Goal: Obtain resource: Obtain resource

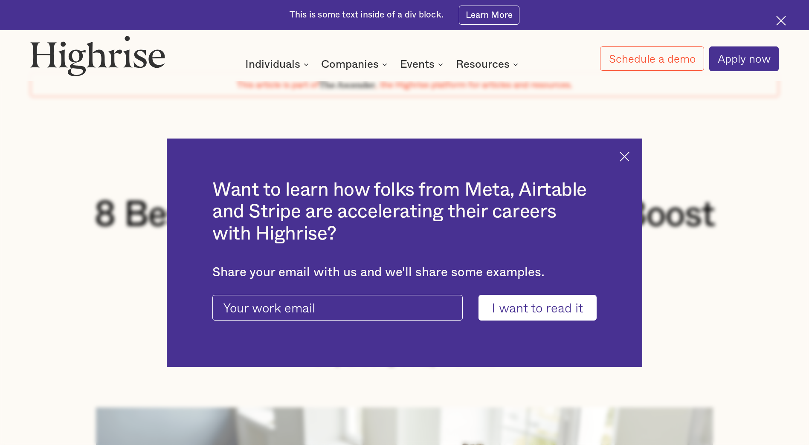
scroll to position [171, 0]
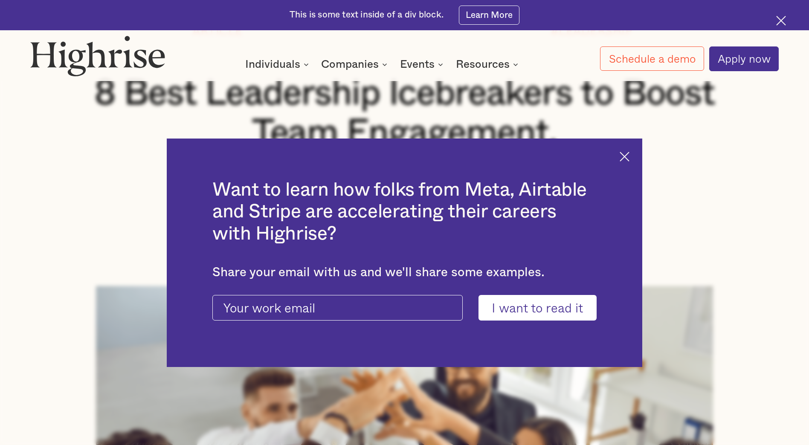
click at [629, 154] on img at bounding box center [625, 157] width 10 height 10
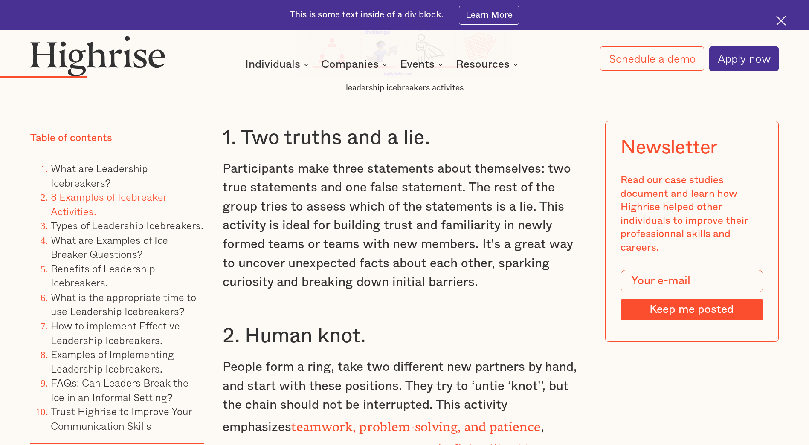
scroll to position [2431, 0]
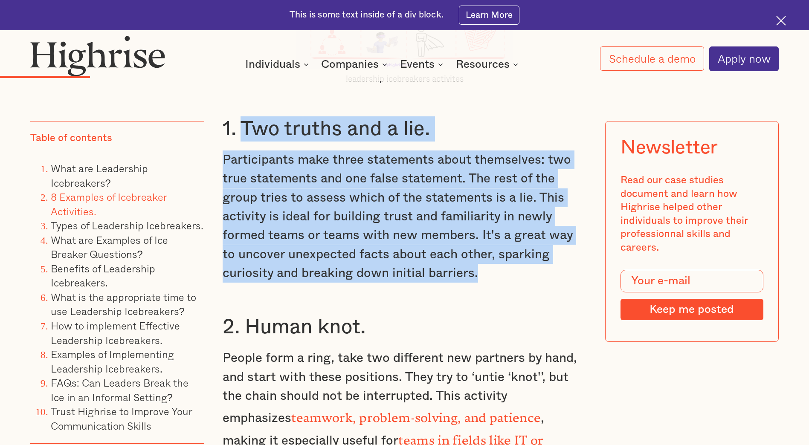
drag, startPoint x: 243, startPoint y: 133, endPoint x: 492, endPoint y: 278, distance: 288.0
copy div "Two truths and a lie. Participants make three statements about themselves: two …"
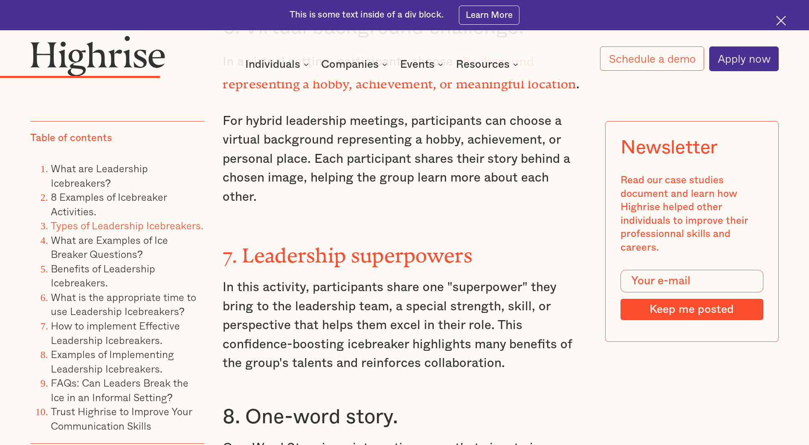
scroll to position [3715, 0]
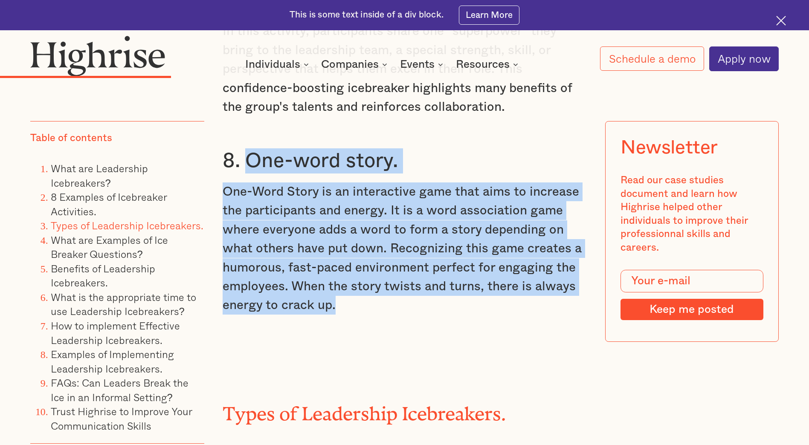
drag, startPoint x: 246, startPoint y: 122, endPoint x: 345, endPoint y: 261, distance: 171.3
copy div "One-word story. One-Word Story is an interactive game that aims to increase the…"
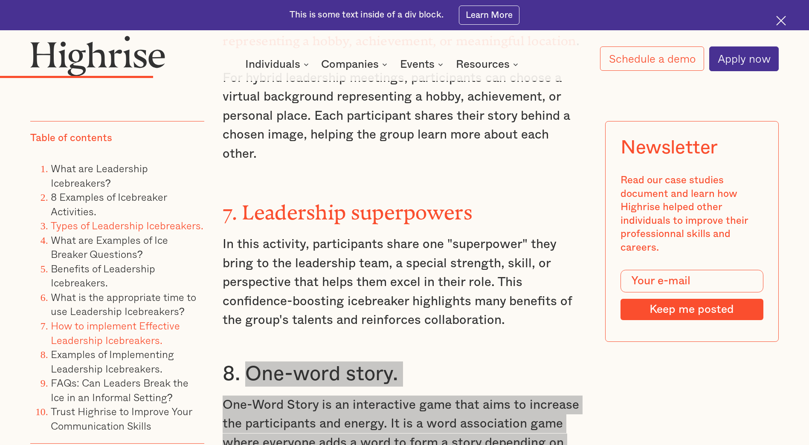
scroll to position [3246, 0]
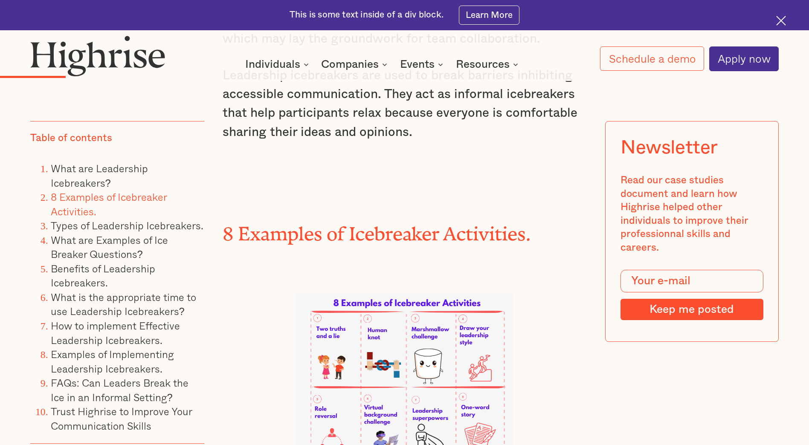
scroll to position [2047, 0]
